Goal: Feedback & Contribution: Leave review/rating

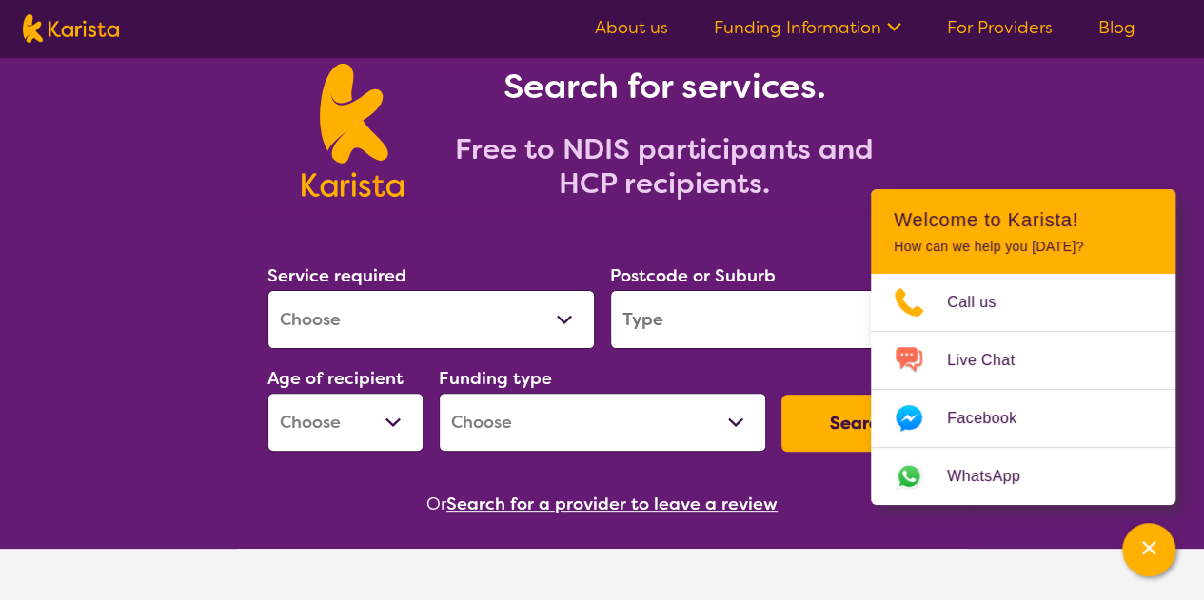
scroll to position [88, 0]
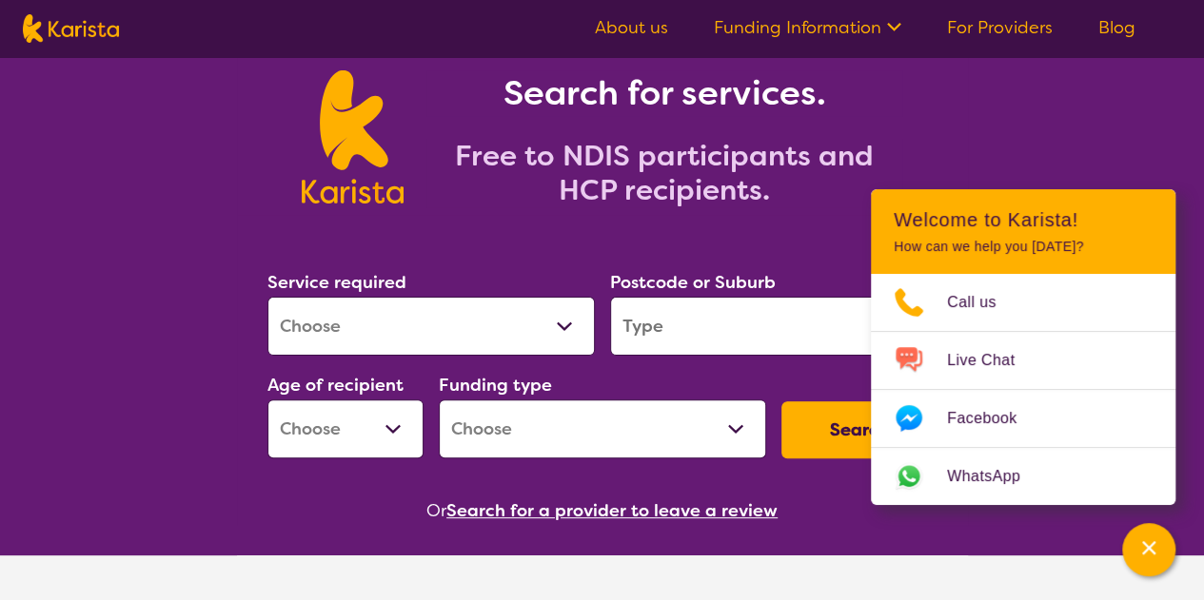
click at [991, 167] on div "Search for services. Free to NDIS participants and HCP recipients." at bounding box center [602, 116] width 1204 height 198
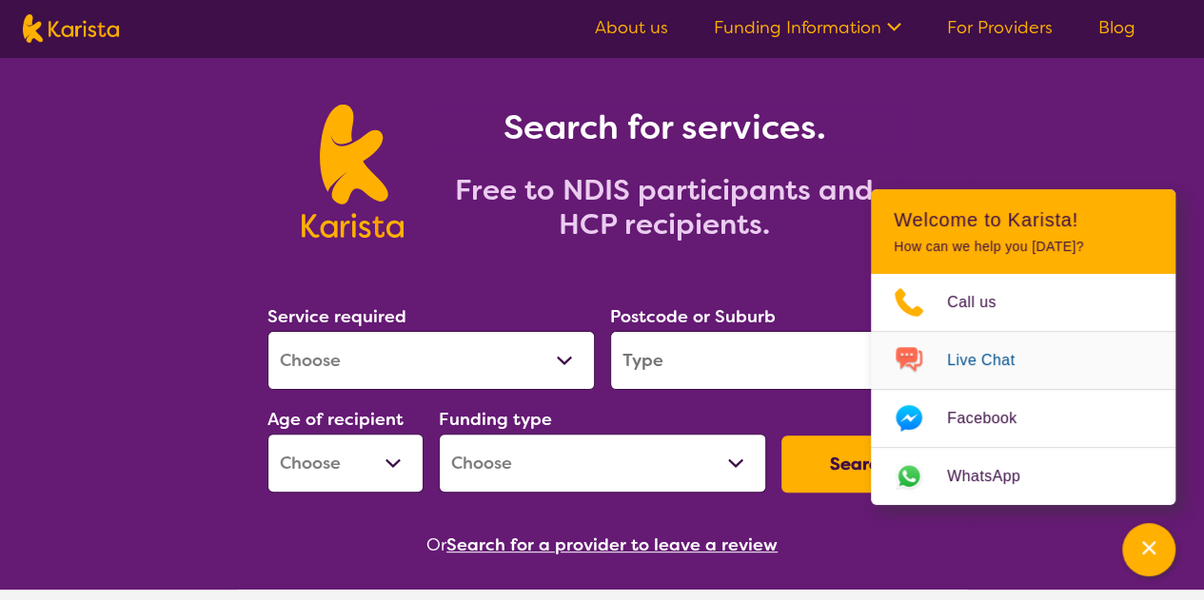
scroll to position [0, 0]
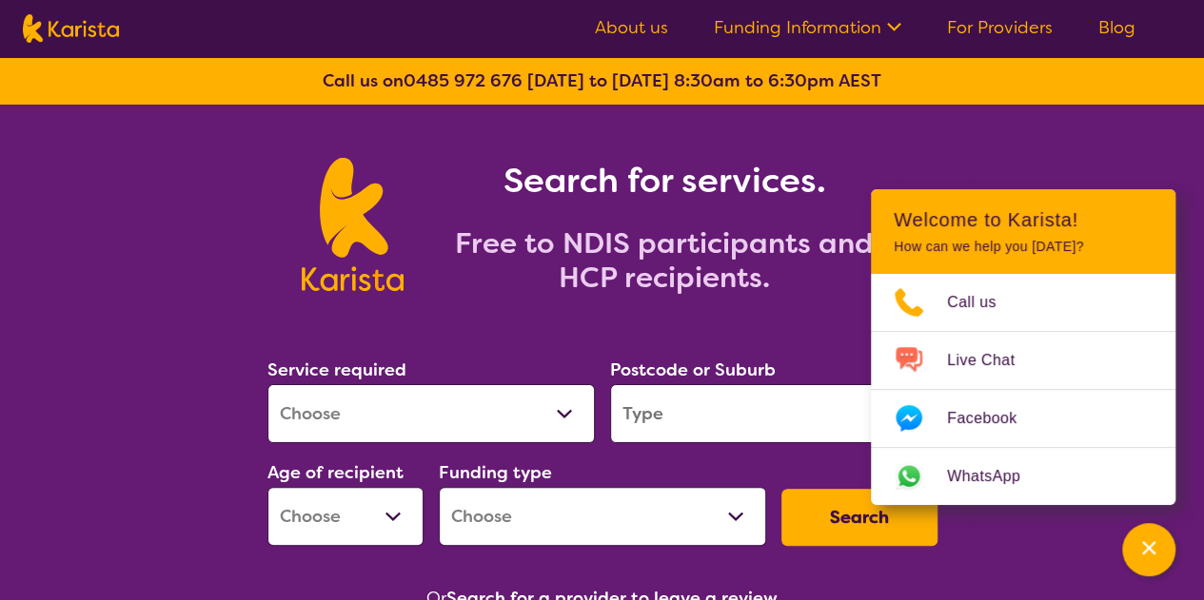
click at [645, 206] on div "Search for services. Free to NDIS participants and HCP recipients." at bounding box center [652, 226] width 499 height 137
click at [580, 185] on h1 "Search for services." at bounding box center [664, 181] width 476 height 46
click at [750, 153] on div "Search for services. Free to NDIS participants and HCP recipients." at bounding box center [602, 226] width 685 height 152
click at [1159, 532] on div "Channel Menu" at bounding box center [1148, 550] width 38 height 42
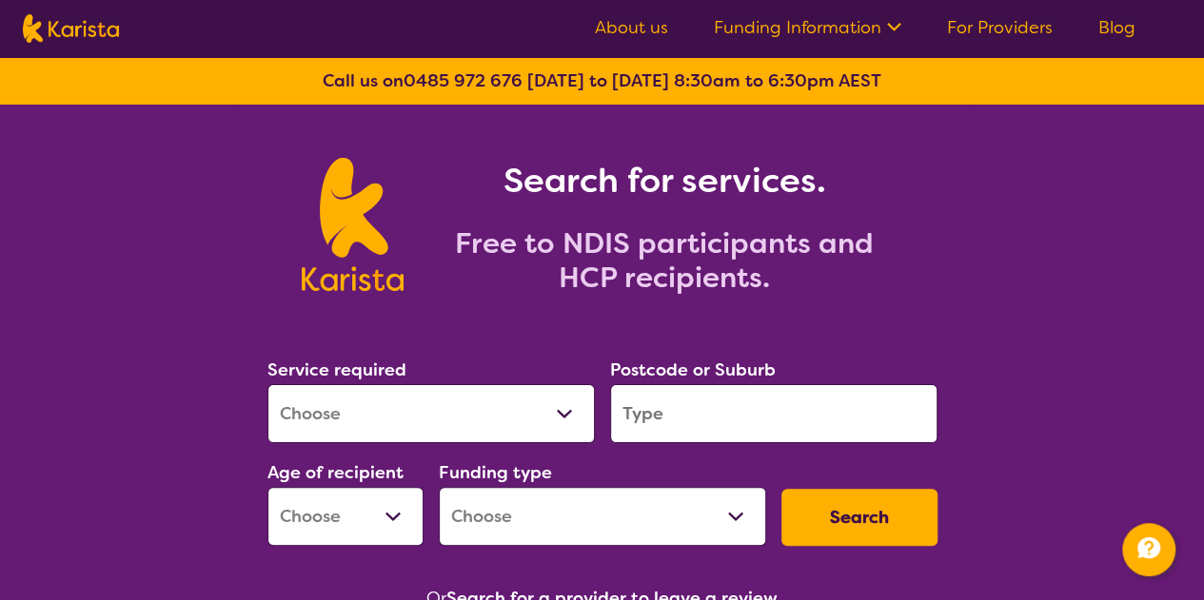
click at [481, 405] on select "Allied Health Assistant Assessment ([MEDICAL_DATA] or [MEDICAL_DATA]) Behaviour…" at bounding box center [430, 413] width 327 height 59
click at [105, 246] on div "Search for services. Free to NDIS participants and HCP recipients." at bounding box center [602, 204] width 1204 height 198
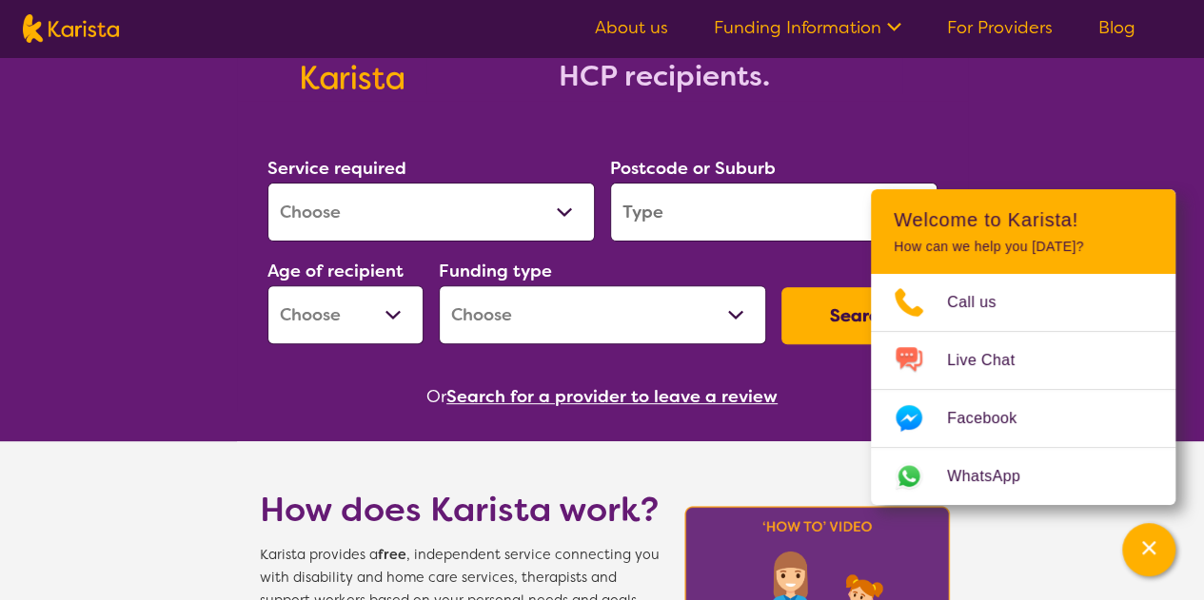
scroll to position [194, 0]
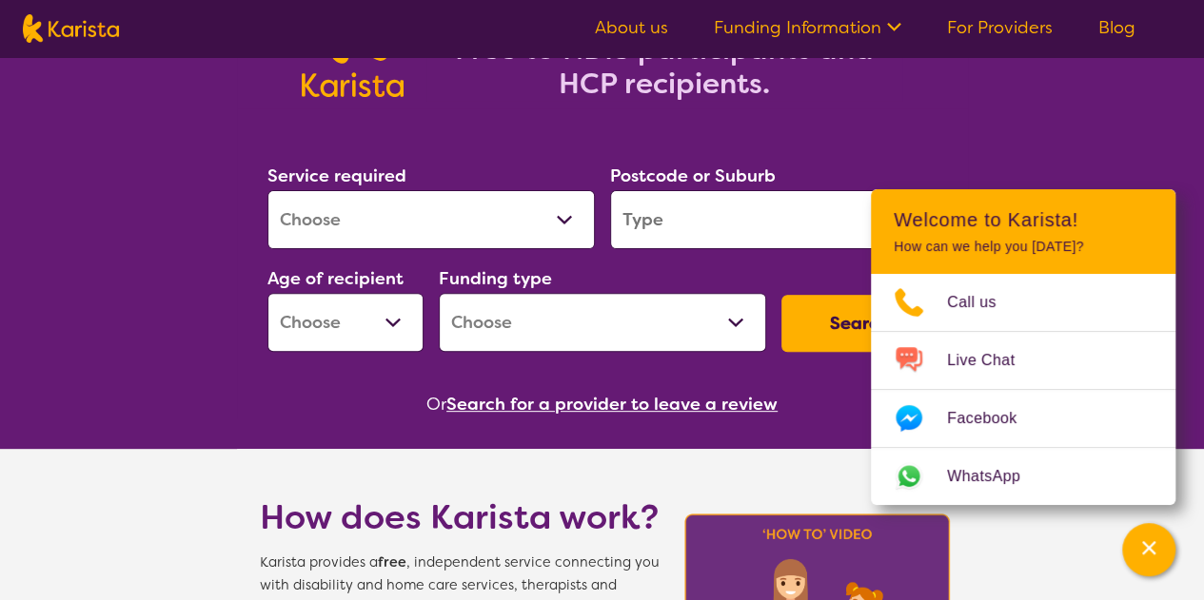
click at [898, 90] on h2 "Free to NDIS participants and HCP recipients." at bounding box center [664, 66] width 476 height 69
click at [1158, 568] on div "Channel Menu" at bounding box center [1148, 550] width 38 height 42
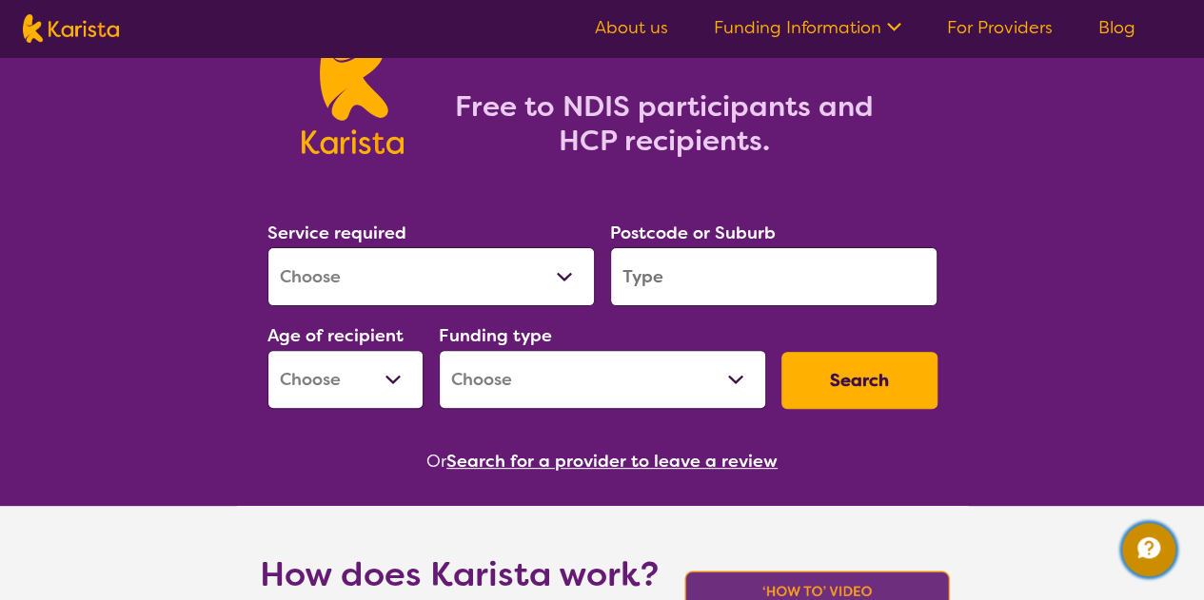
scroll to position [135, 0]
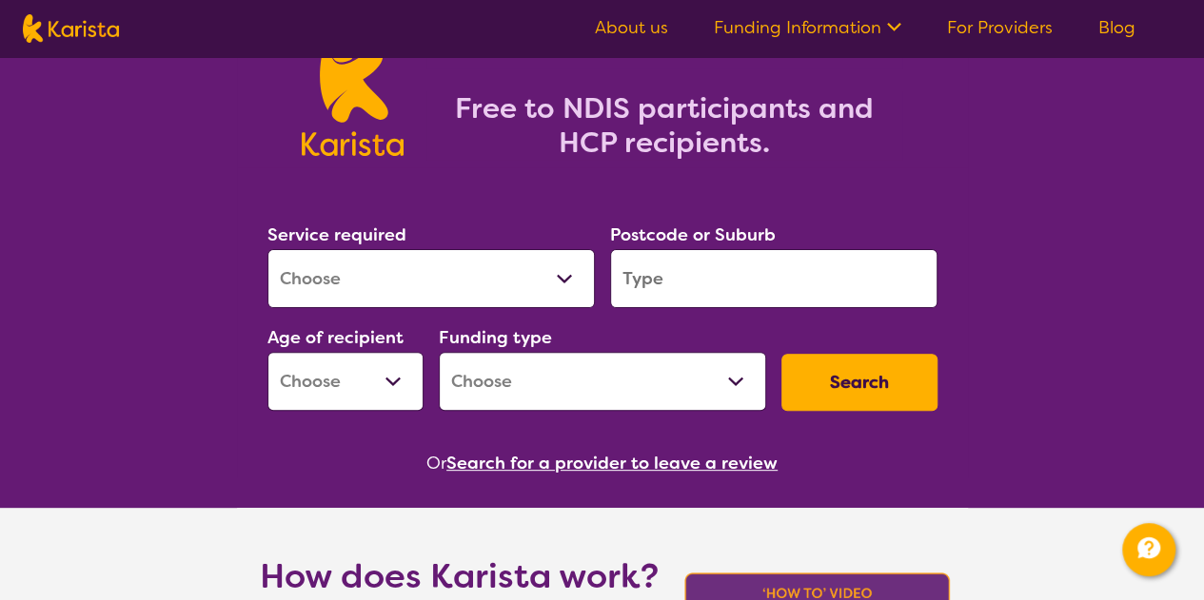
click at [656, 469] on button "Search for a provider to leave a review" at bounding box center [611, 463] width 331 height 29
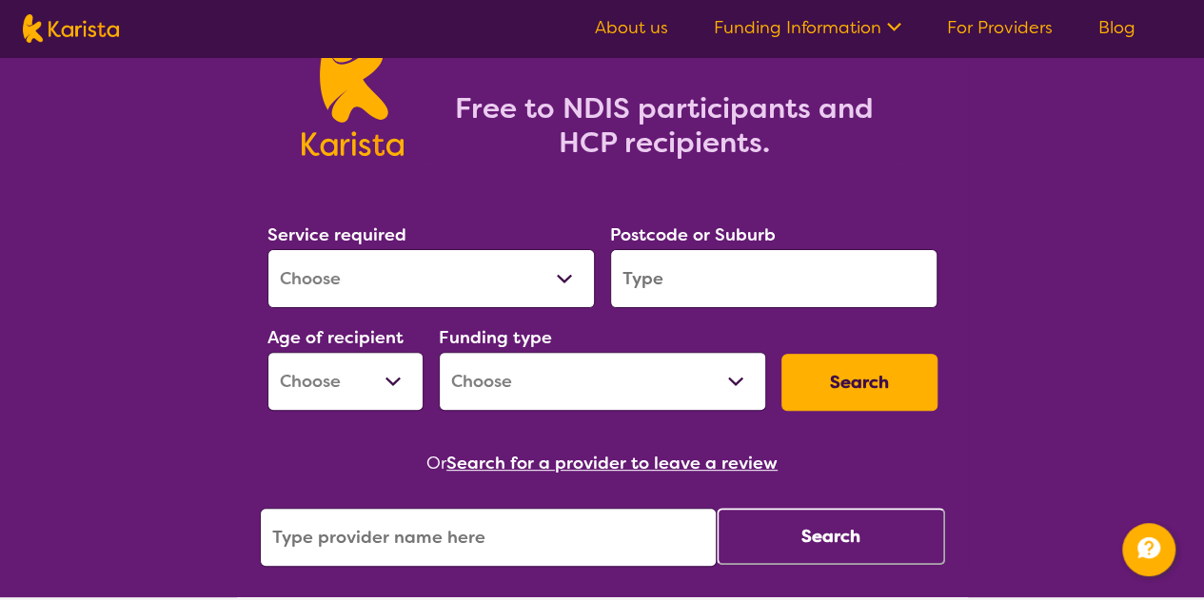
click at [580, 520] on input "search" at bounding box center [488, 537] width 457 height 59
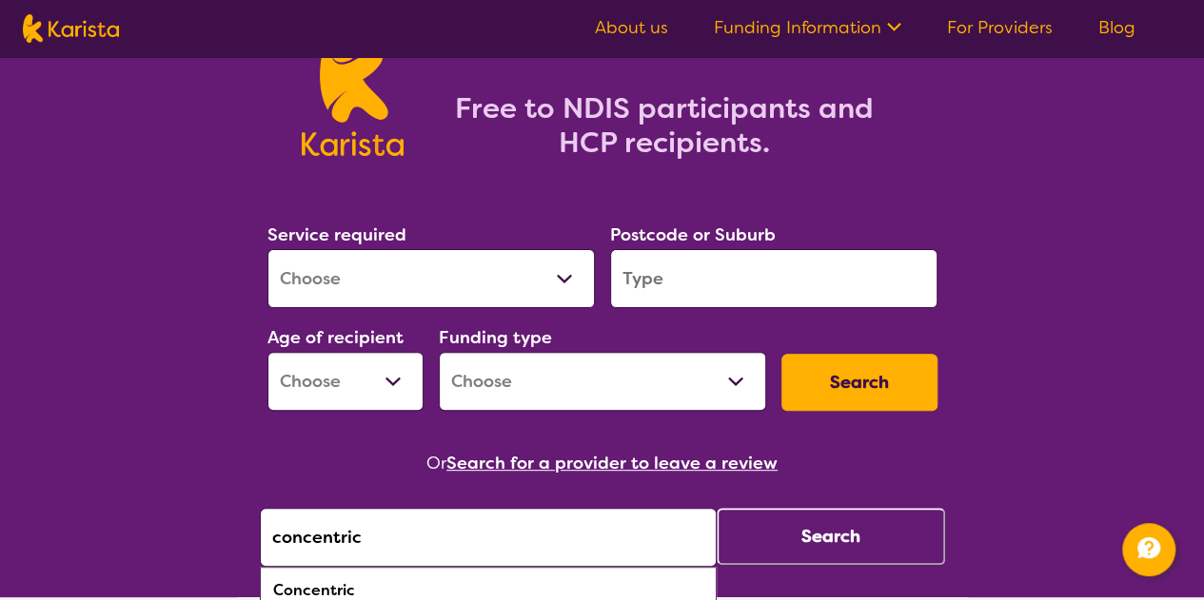
click at [527, 583] on div "Concentric" at bounding box center [488, 591] width 438 height 36
type input "Concentric"
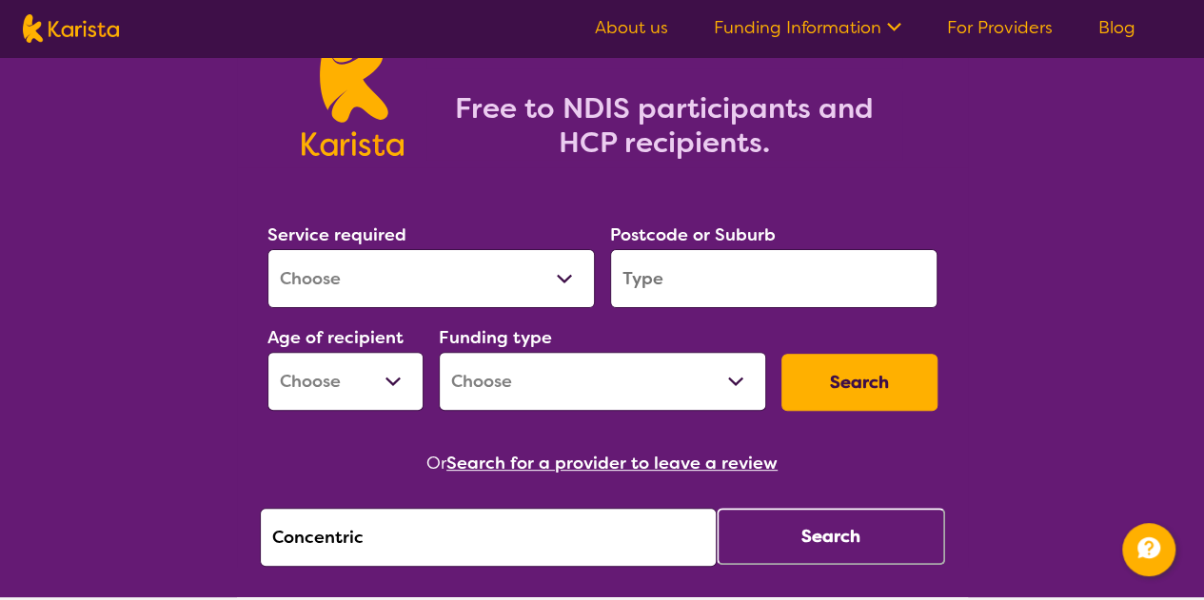
click at [780, 545] on button "Search" at bounding box center [830, 536] width 228 height 57
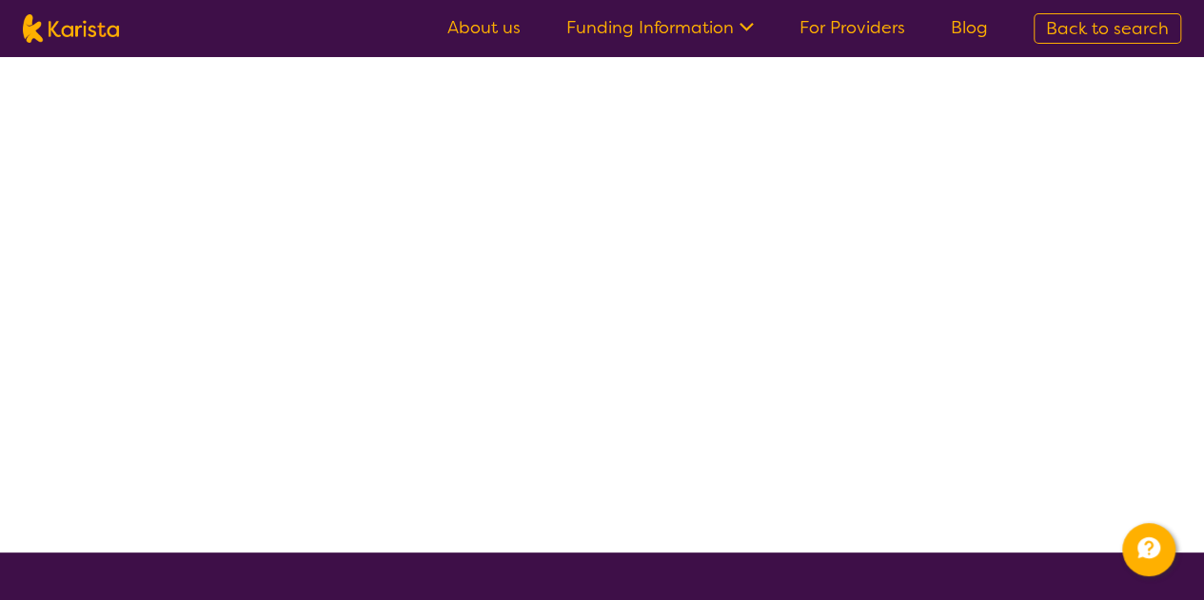
select select "by_score"
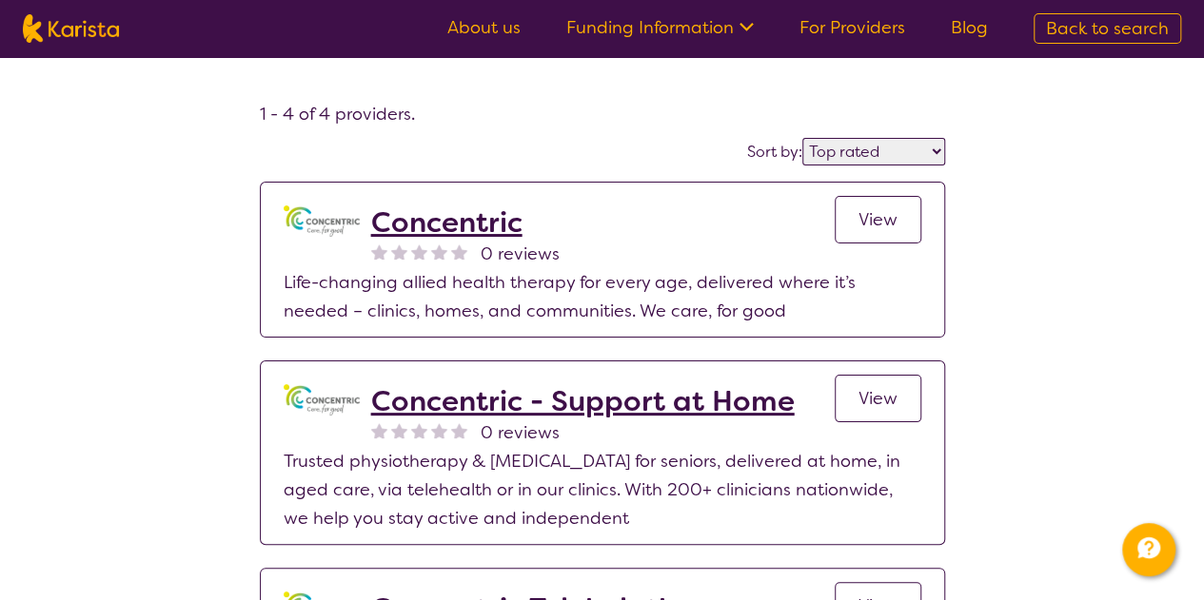
click at [452, 215] on h2 "Concentric" at bounding box center [465, 223] width 188 height 34
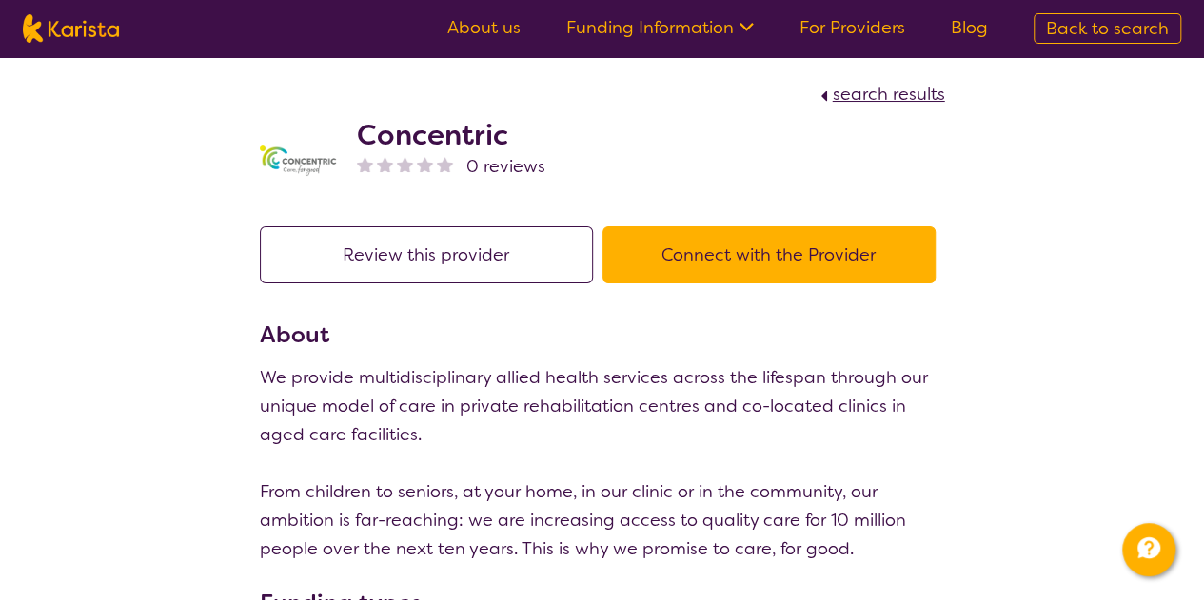
click at [443, 241] on button "Review this provider" at bounding box center [426, 254] width 333 height 57
